Goal: Task Accomplishment & Management: Use online tool/utility

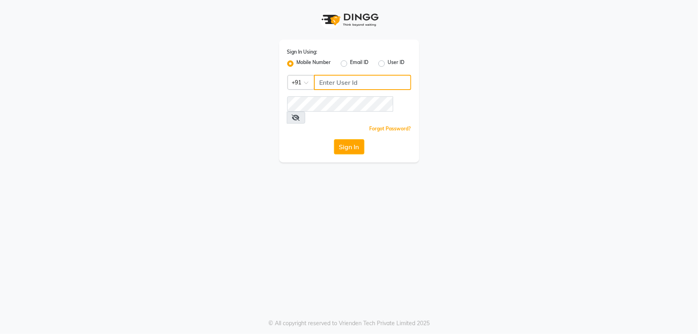
drag, startPoint x: 338, startPoint y: 84, endPoint x: 341, endPoint y: 80, distance: 5.4
click at [341, 80] on input "Username" at bounding box center [362, 82] width 97 height 15
type input "8928162368"
click at [347, 140] on button "Sign In" at bounding box center [349, 146] width 30 height 15
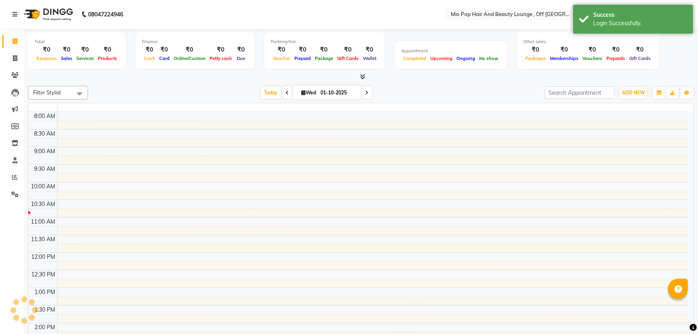
select select "en"
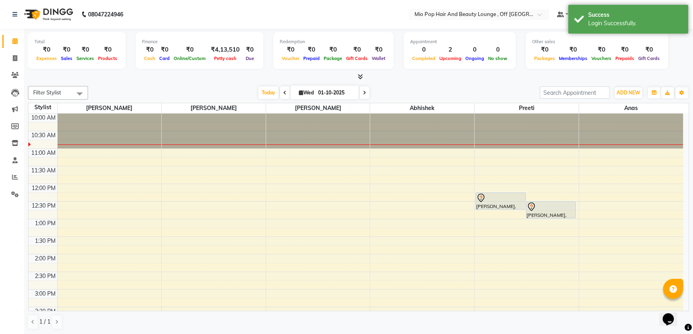
click at [364, 92] on icon at bounding box center [364, 92] width 3 height 5
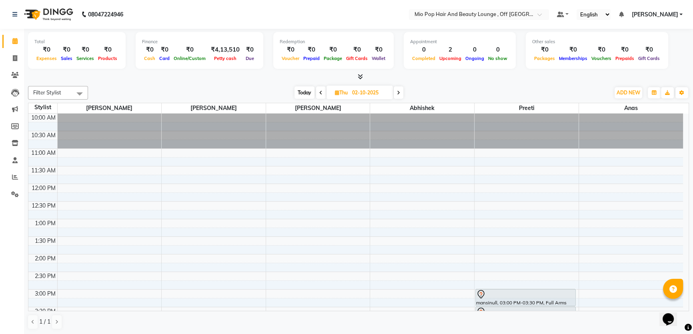
click at [399, 92] on icon at bounding box center [398, 92] width 3 height 5
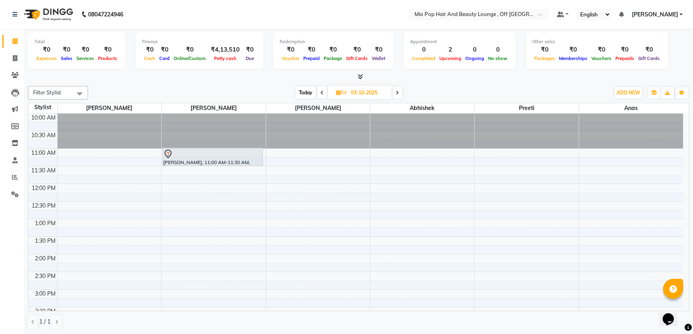
click at [399, 92] on icon at bounding box center [397, 92] width 3 height 5
type input "04-10-2025"
click at [188, 169] on div "10:00 AM 10:30 AM 11:00 AM 11:30 AM 12:00 PM 12:30 PM 1:00 PM 1:30 PM 2:00 PM 2…" at bounding box center [355, 325] width 655 height 422
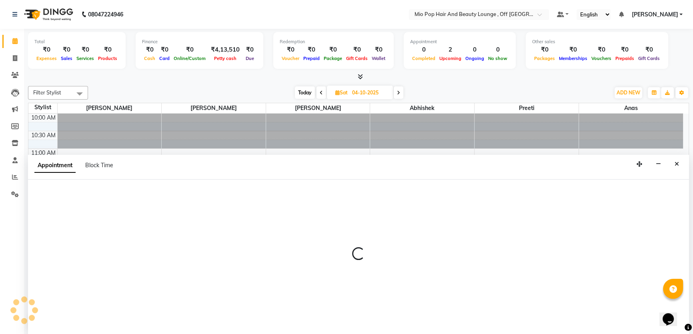
select select "55180"
select select "tentative"
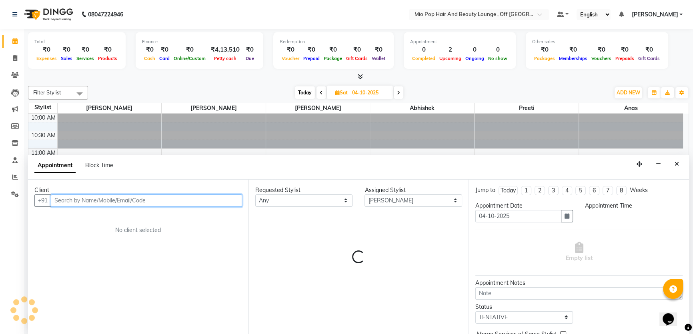
select select "690"
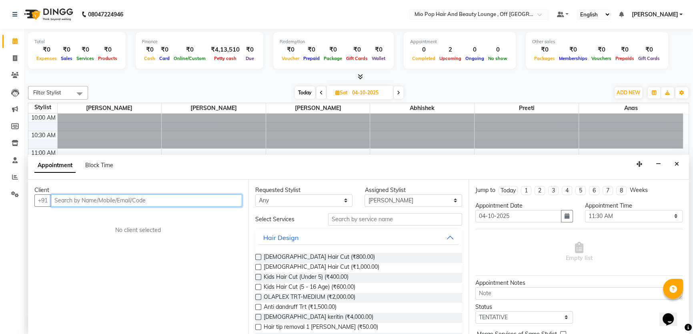
click at [156, 197] on input "text" at bounding box center [146, 201] width 191 height 12
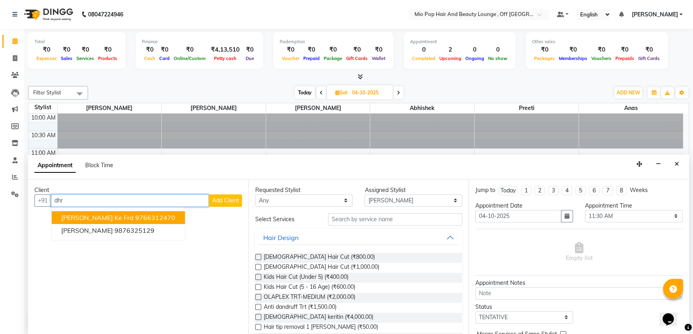
click at [135, 215] on ngb-highlight "9766312470" at bounding box center [155, 218] width 40 height 8
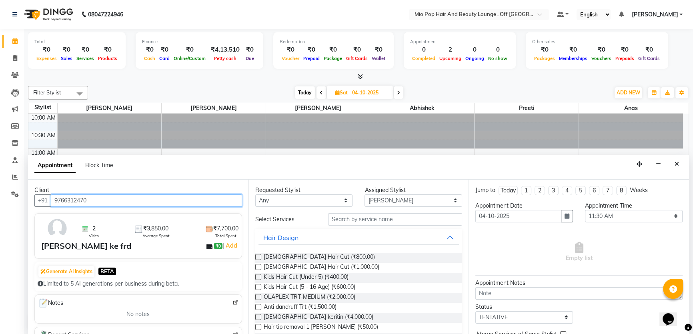
type input "9766312470"
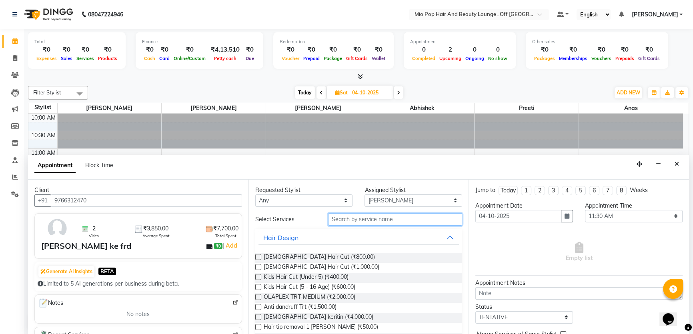
click at [358, 218] on input "text" at bounding box center [395, 219] width 134 height 12
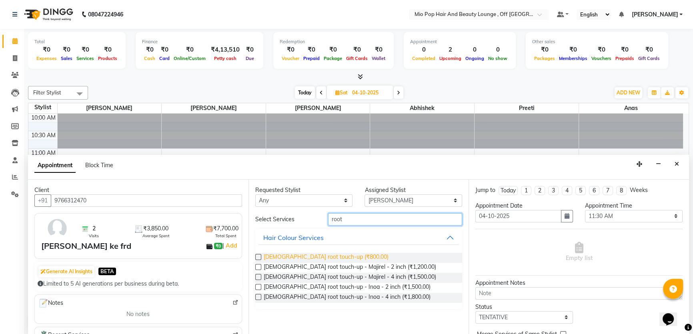
type input "root"
click at [323, 256] on span "[DEMOGRAPHIC_DATA] root touch-up (₹800.00)" at bounding box center [326, 258] width 125 height 10
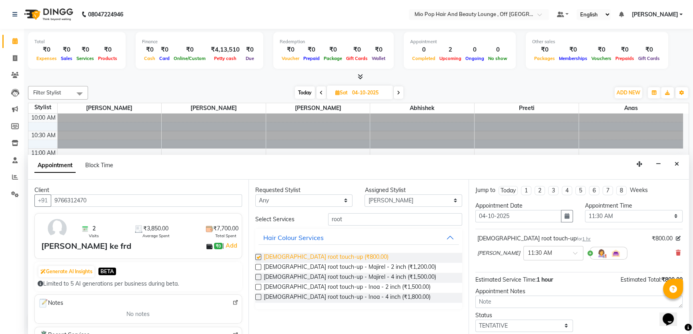
checkbox input "false"
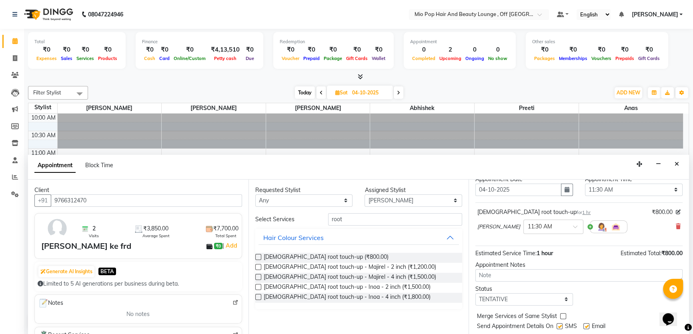
scroll to position [47, 0]
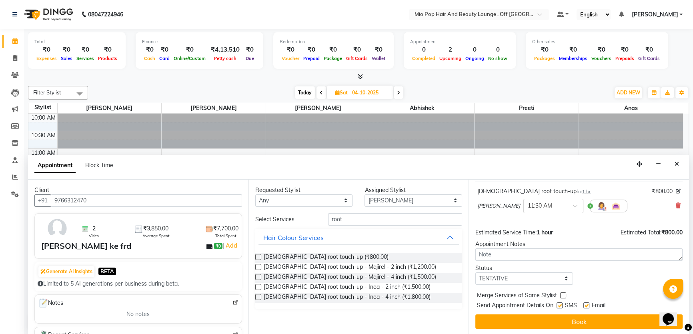
click at [592, 319] on button "Book" at bounding box center [578, 322] width 207 height 14
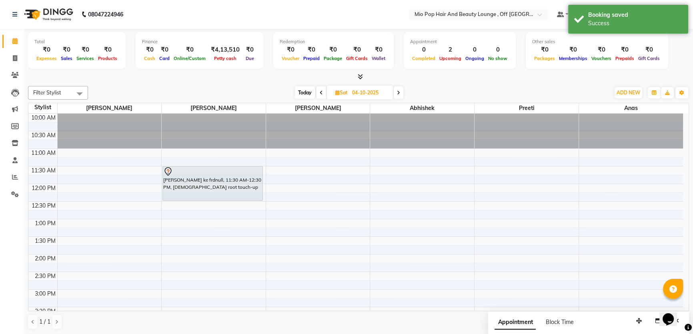
scroll to position [0, 0]
click at [402, 94] on span at bounding box center [399, 92] width 10 height 12
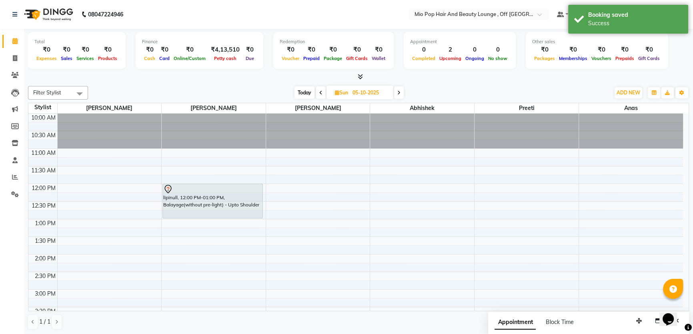
click at [322, 92] on span at bounding box center [321, 92] width 10 height 12
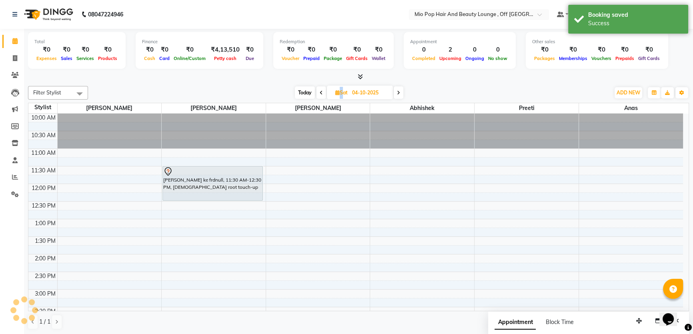
click at [322, 92] on span at bounding box center [322, 92] width 10 height 12
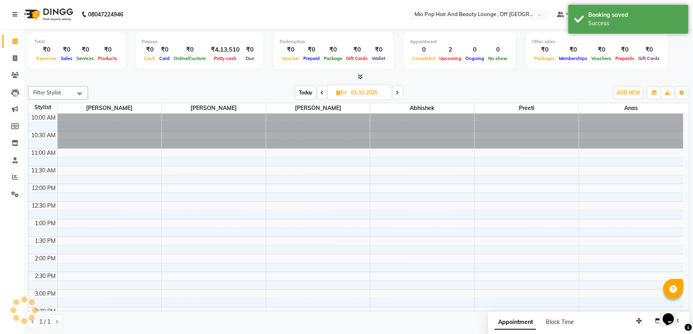
click at [322, 92] on icon at bounding box center [322, 92] width 3 height 5
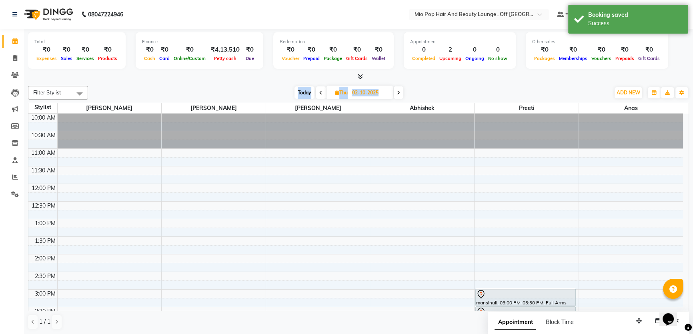
click at [322, 94] on span at bounding box center [321, 92] width 10 height 12
type input "01-10-2025"
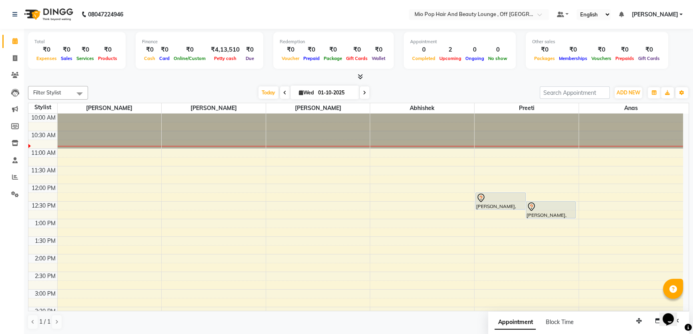
drag, startPoint x: 76, startPoint y: 120, endPoint x: 54, endPoint y: 203, distance: 85.2
click at [14, 174] on icon at bounding box center [15, 177] width 6 height 6
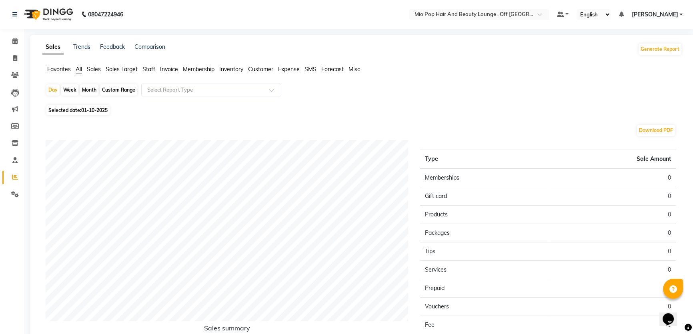
click at [89, 109] on span "01-10-2025" at bounding box center [94, 110] width 26 height 6
select select "10"
select select "2025"
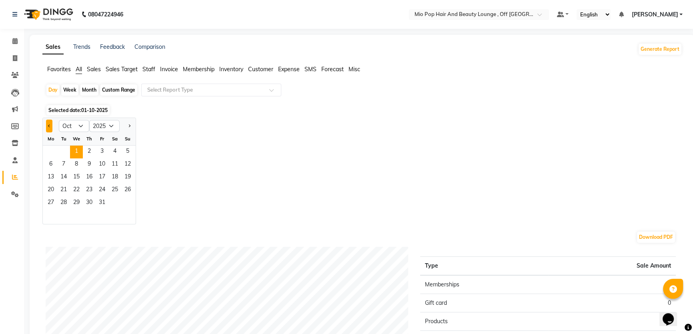
click at [49, 130] on button "Previous month" at bounding box center [49, 126] width 6 height 13
select select "9"
click at [50, 151] on span "1" at bounding box center [50, 152] width 13 height 13
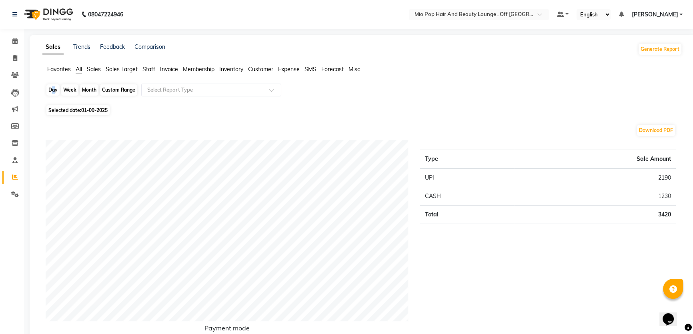
click at [51, 92] on div "Day" at bounding box center [52, 89] width 13 height 11
select select "9"
select select "2025"
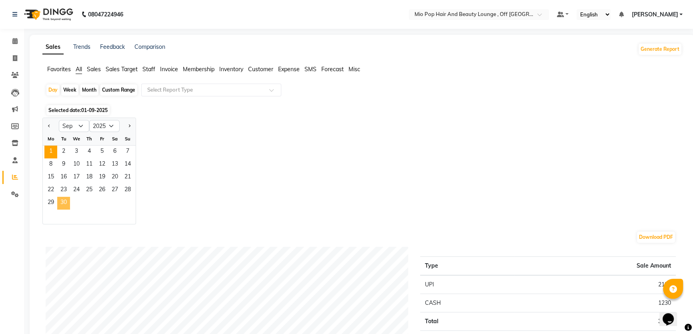
click at [62, 207] on span "30" at bounding box center [63, 203] width 13 height 13
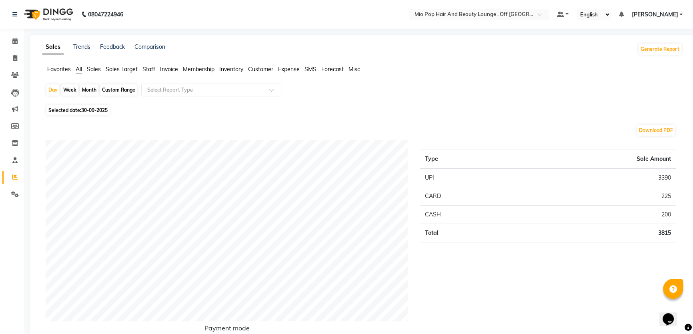
click at [90, 88] on div "Month" at bounding box center [89, 89] width 18 height 11
select select "9"
select select "2025"
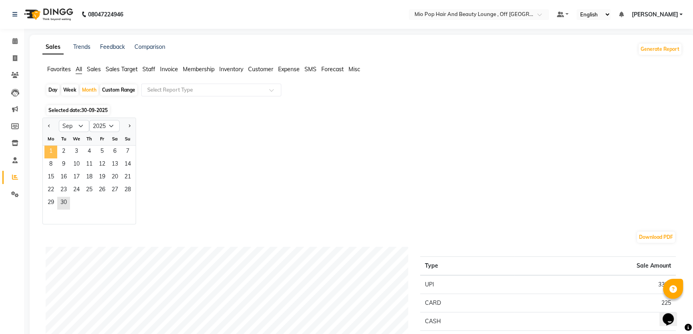
click at [50, 147] on span "1" at bounding box center [50, 152] width 13 height 13
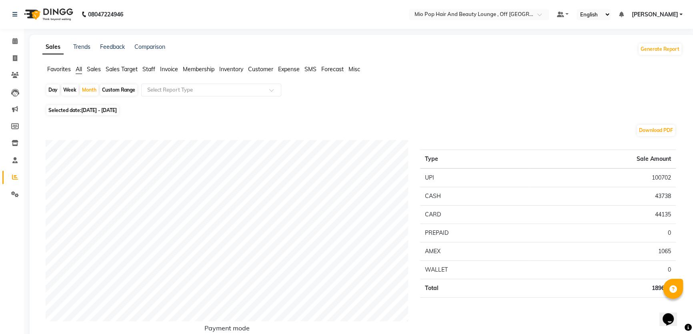
click at [149, 68] on span "Staff" at bounding box center [148, 69] width 13 height 7
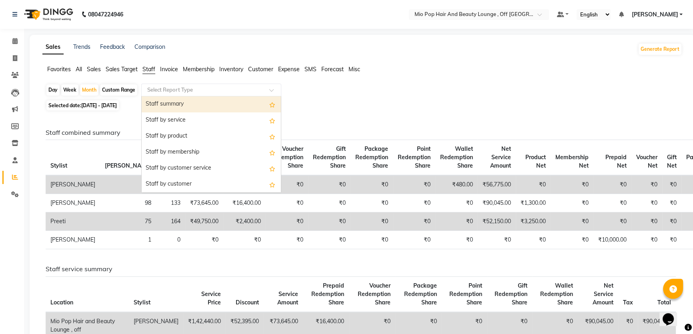
click at [174, 90] on input "text" at bounding box center [203, 90] width 115 height 8
click at [188, 106] on div "Staff summary" at bounding box center [211, 104] width 139 height 16
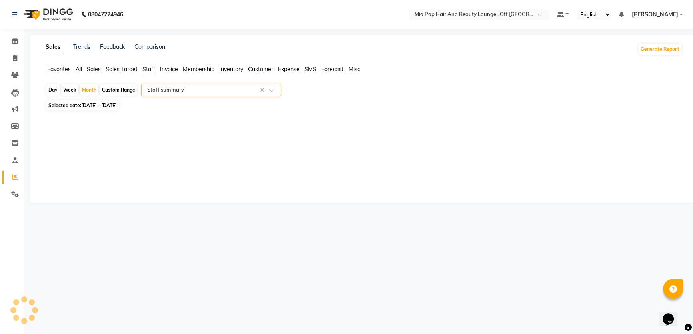
select select "full_report"
select select "csv"
